Goal: Information Seeking & Learning: Find specific fact

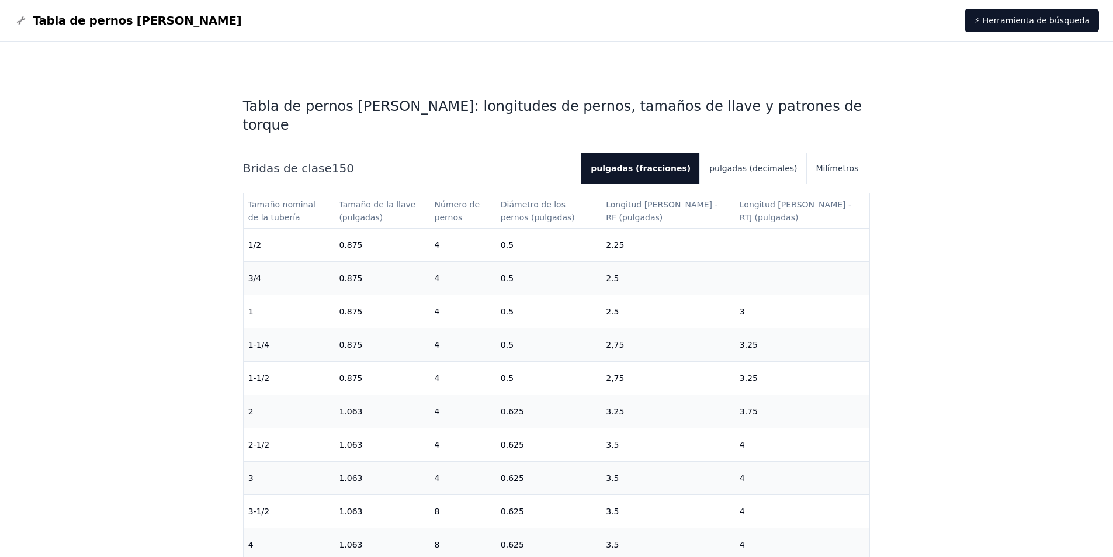
scroll to position [292, 0]
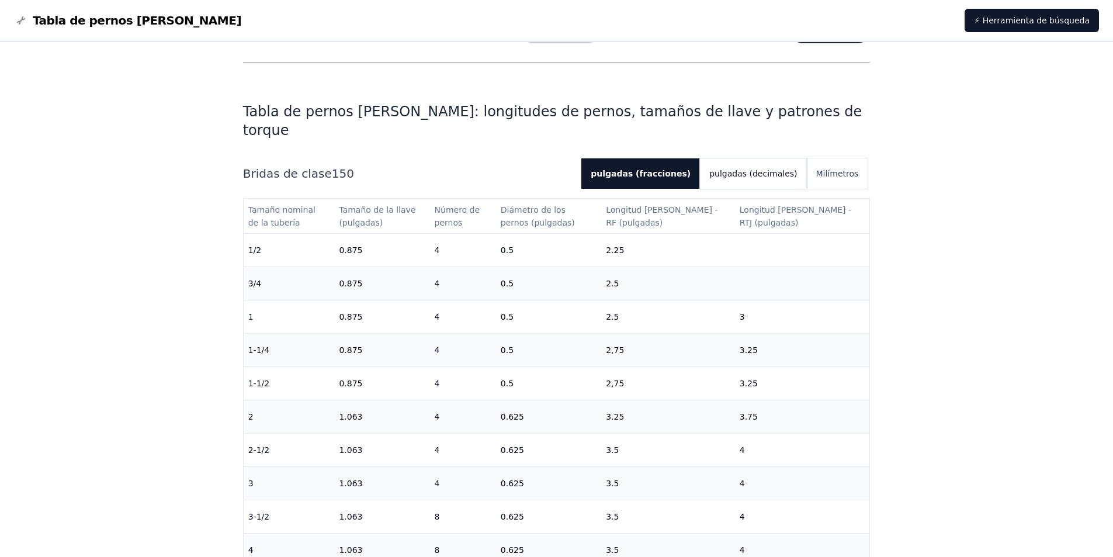
click at [764, 169] on font "pulgadas (decimales)" at bounding box center [753, 173] width 88 height 9
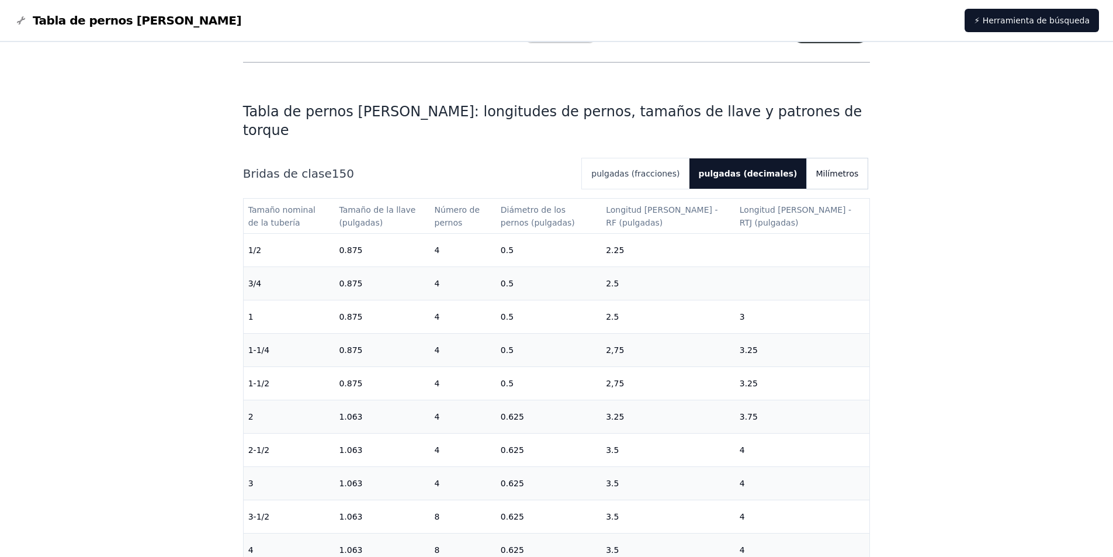
click at [843, 158] on button "Milímetros" at bounding box center [837, 173] width 61 height 30
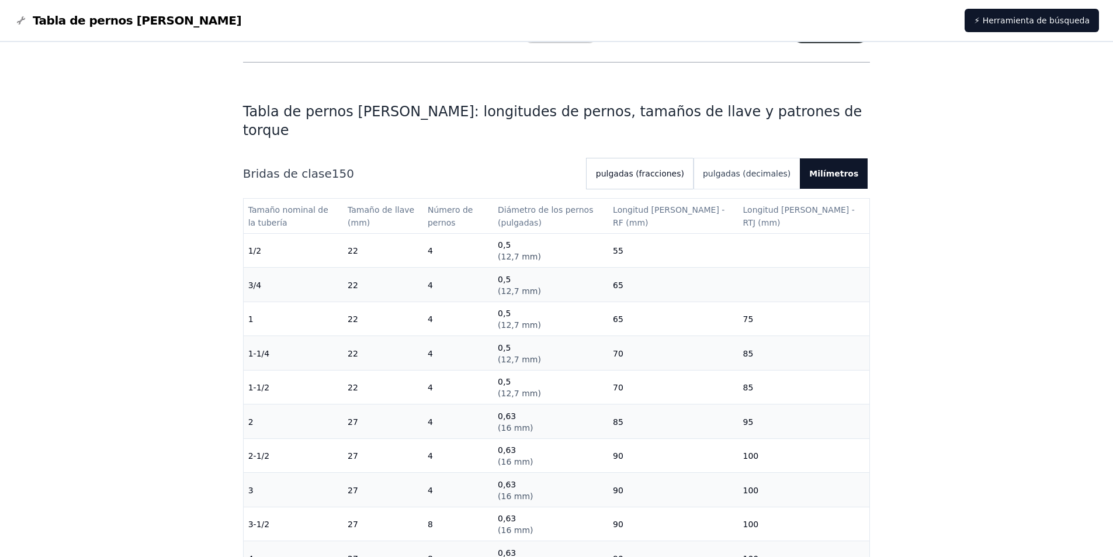
click at [669, 169] on font "pulgadas (fracciones)" at bounding box center [640, 173] width 88 height 9
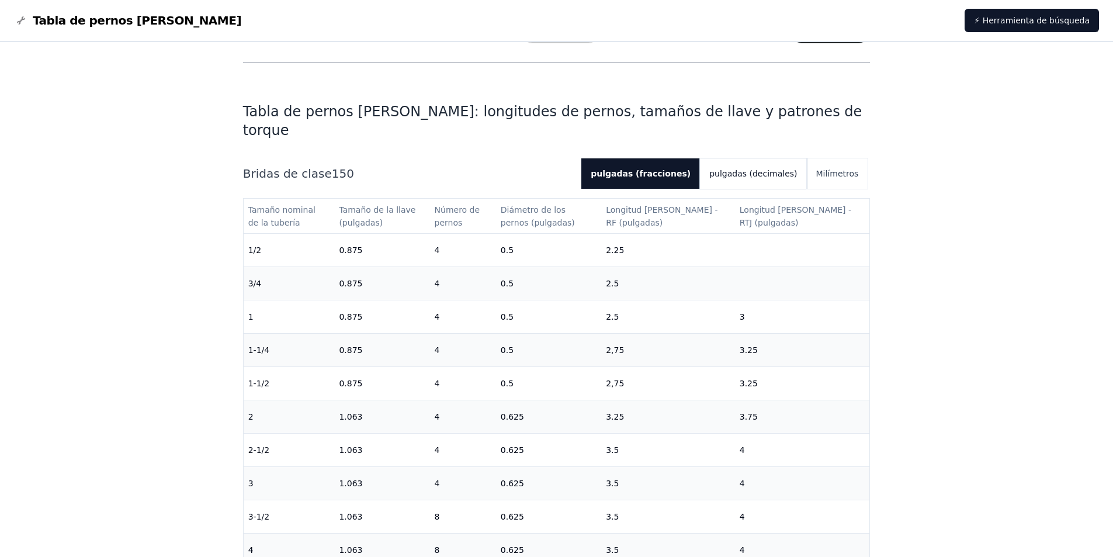
click at [741, 169] on font "pulgadas (decimales)" at bounding box center [753, 173] width 88 height 9
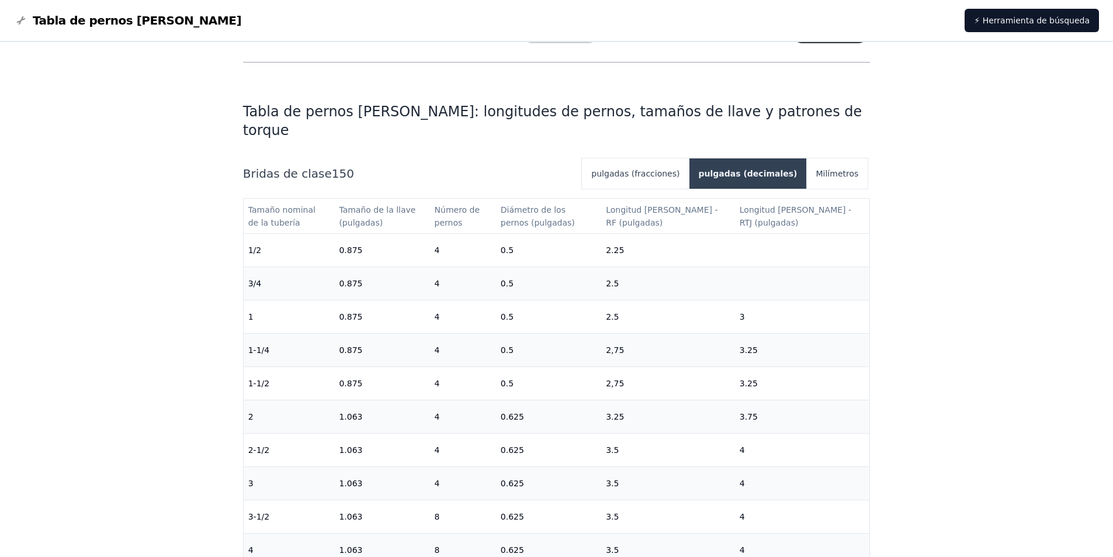
click at [733, 169] on font "pulgadas (decimales)" at bounding box center [748, 173] width 99 height 9
click at [679, 169] on font "pulgadas (fracciones)" at bounding box center [635, 173] width 88 height 9
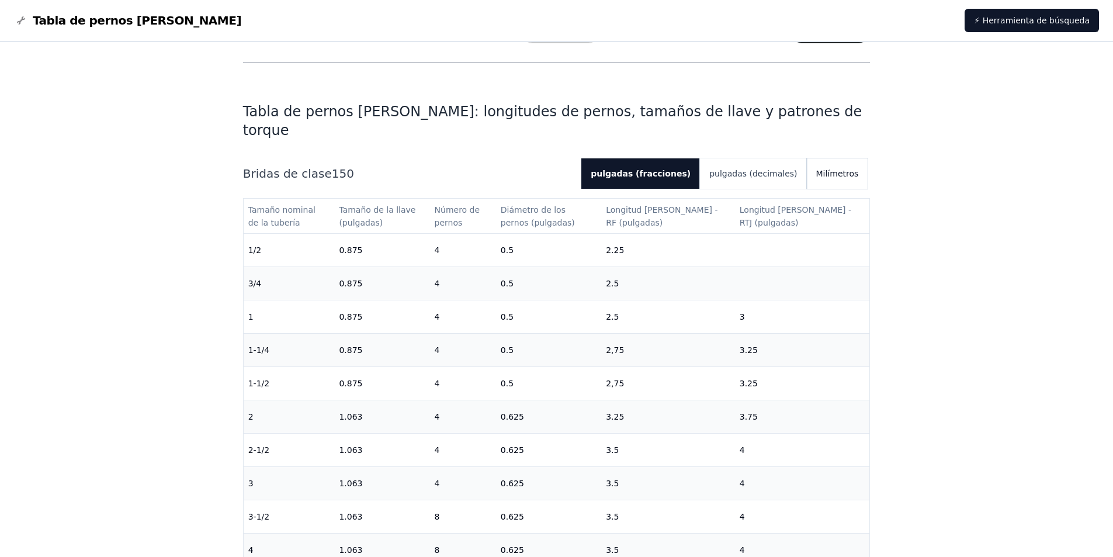
click at [834, 169] on font "Milímetros" at bounding box center [837, 173] width 43 height 9
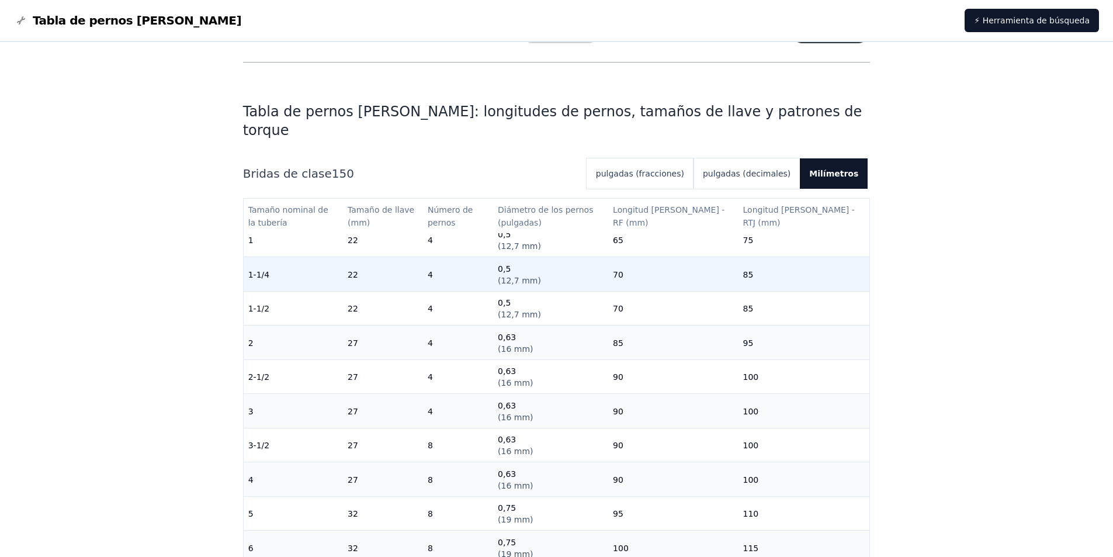
scroll to position [58, 0]
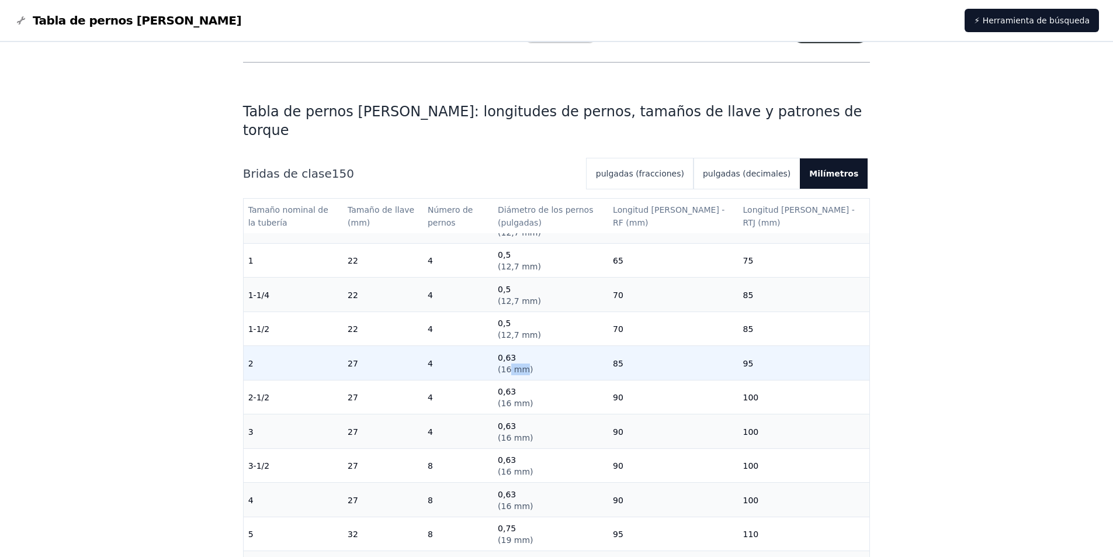
drag, startPoint x: 530, startPoint y: 352, endPoint x: 545, endPoint y: 354, distance: 14.7
click at [530, 365] on font "16 mm" at bounding box center [515, 369] width 29 height 9
